Goal: Task Accomplishment & Management: Use online tool/utility

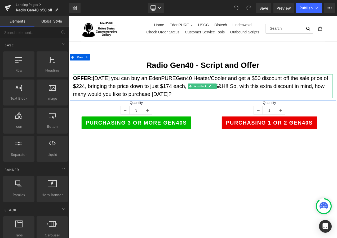
click at [69, 16] on div at bounding box center [69, 16] width 0 height 0
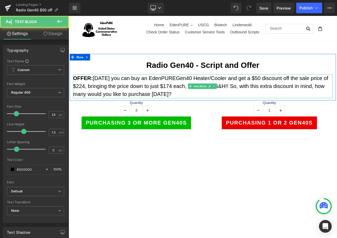
click at [228, 105] on p "OFFER: [DATE] you can buy an EdenPUREGen40 Heater/Cooler and get a $50 discount…" at bounding box center [229, 100] width 310 height 29
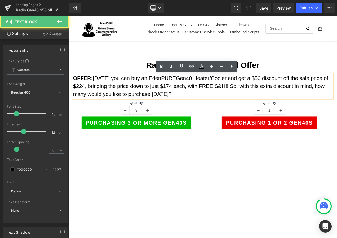
click at [224, 94] on p "OFFER: [DATE] you can buy an EdenPUREGen40 Heater/Cooler and get a $50 discount…" at bounding box center [229, 100] width 310 height 29
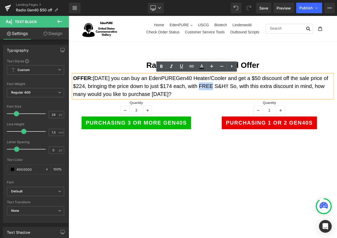
drag, startPoint x: 224, startPoint y: 98, endPoint x: 239, endPoint y: 96, distance: 15.0
click at [239, 96] on p "OFFER: [DATE] you can buy an EdenPUREGen40 Heater/Cooler and get a $50 discount…" at bounding box center [229, 100] width 310 height 29
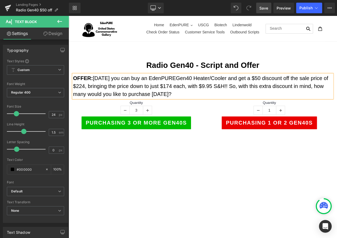
click at [263, 8] on span "Save" at bounding box center [263, 8] width 9 height 6
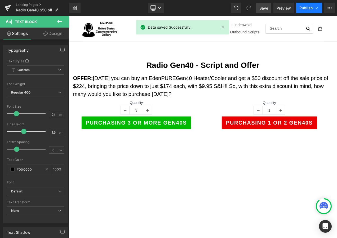
click at [310, 11] on button "Publish" at bounding box center [309, 8] width 26 height 11
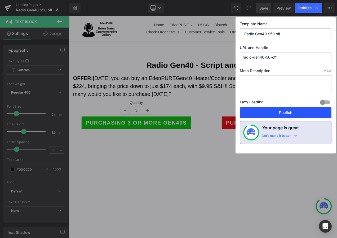
click at [292, 116] on button "Publish" at bounding box center [286, 112] width 92 height 11
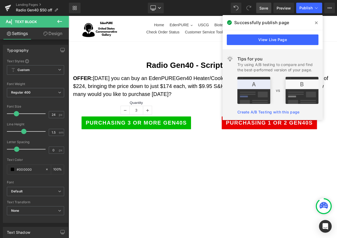
click at [288, 34] on div "View Live Page" at bounding box center [273, 39] width 100 height 19
click at [288, 39] on link "View Live Page" at bounding box center [273, 39] width 92 height 11
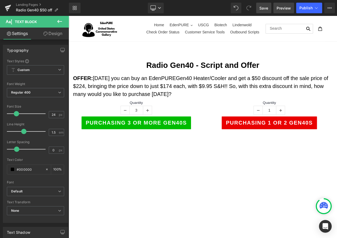
click at [281, 4] on link "Preview" at bounding box center [284, 8] width 21 height 11
click at [31, 4] on link "Landing Pages" at bounding box center [42, 5] width 53 height 4
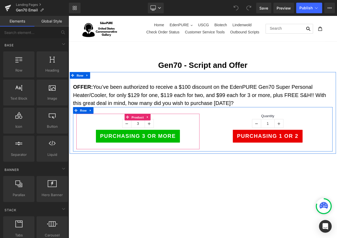
drag, startPoint x: 150, startPoint y: 133, endPoint x: 119, endPoint y: 112, distance: 37.6
click at [150, 133] on span "Product" at bounding box center [151, 137] width 17 height 8
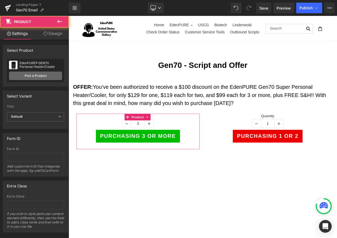
click at [37, 78] on link "Pick a Product" at bounding box center [35, 76] width 53 height 8
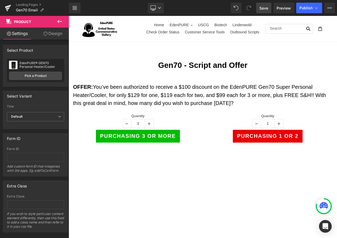
click at [266, 11] on link "Save" at bounding box center [263, 8] width 15 height 11
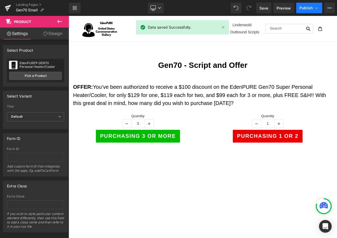
click at [301, 6] on span "Publish" at bounding box center [306, 8] width 13 height 4
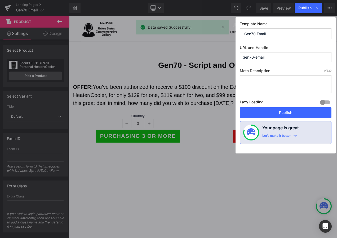
drag, startPoint x: 279, startPoint y: 55, endPoint x: 203, endPoint y: 44, distance: 77.4
click at [203, 44] on div "Publish Template Name Gen70 Email URL and Handle gen70-email Meta Description 0…" at bounding box center [168, 119] width 337 height 238
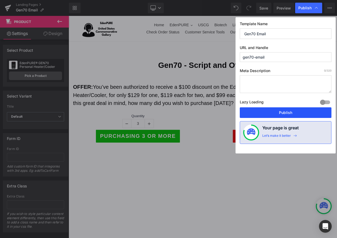
click at [280, 114] on button "Publish" at bounding box center [286, 112] width 92 height 11
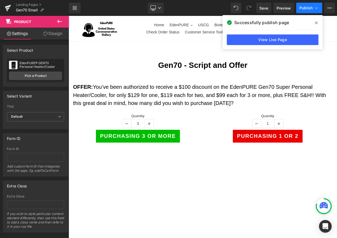
click at [312, 6] on span "Publish" at bounding box center [306, 8] width 13 height 4
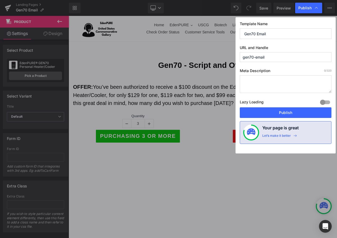
drag, startPoint x: 284, startPoint y: 57, endPoint x: 177, endPoint y: 58, distance: 107.1
click at [177, 58] on div "Publish Template Name Gen70 Email URL and Handle gen70-email Meta Description 0…" at bounding box center [168, 119] width 337 height 238
drag, startPoint x: 278, startPoint y: 57, endPoint x: 174, endPoint y: 57, distance: 104.4
click at [174, 57] on div "Publish Template Name Gen70 Email URL and Handle gen70-email Meta Description 0…" at bounding box center [168, 119] width 337 height 238
click at [274, 59] on input "gen70-email" at bounding box center [286, 57] width 92 height 10
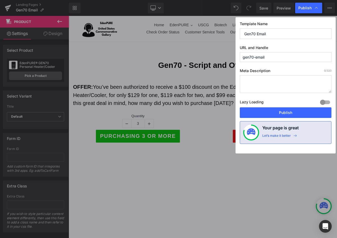
drag, startPoint x: 270, startPoint y: 59, endPoint x: 215, endPoint y: 51, distance: 55.7
click at [215, 51] on div "Publish Template Name Gen70 Email URL and Handle gen70-email Meta Description 0…" at bounding box center [168, 119] width 337 height 238
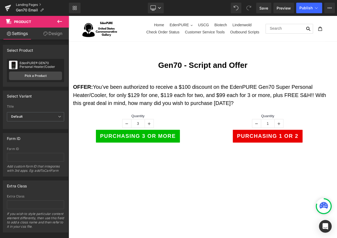
click at [34, 4] on link "Landing Pages" at bounding box center [42, 5] width 53 height 4
